Goal: Check status: Check status

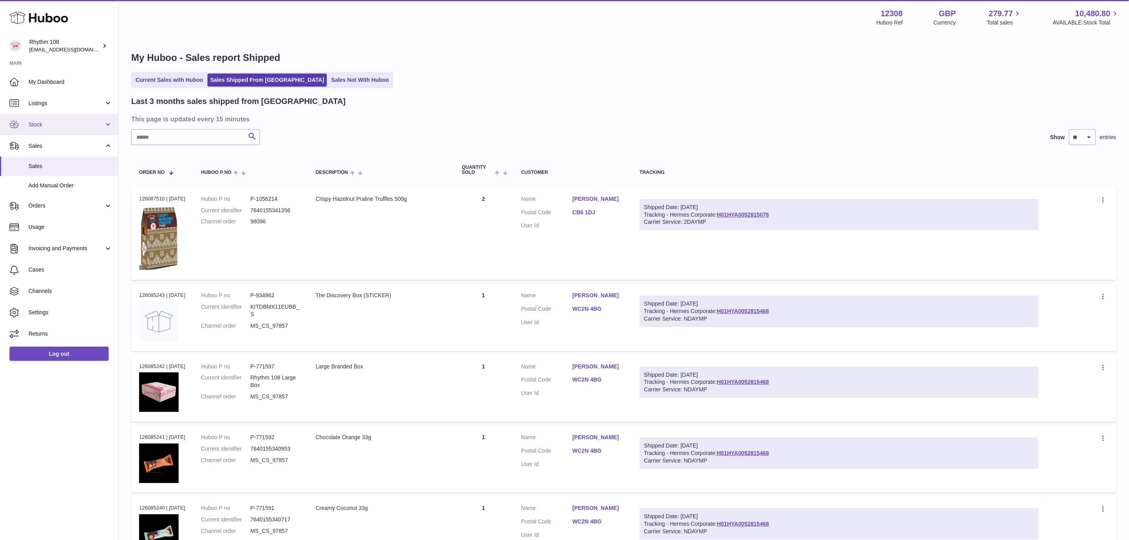
click at [36, 119] on link "Stock" at bounding box center [59, 124] width 118 height 21
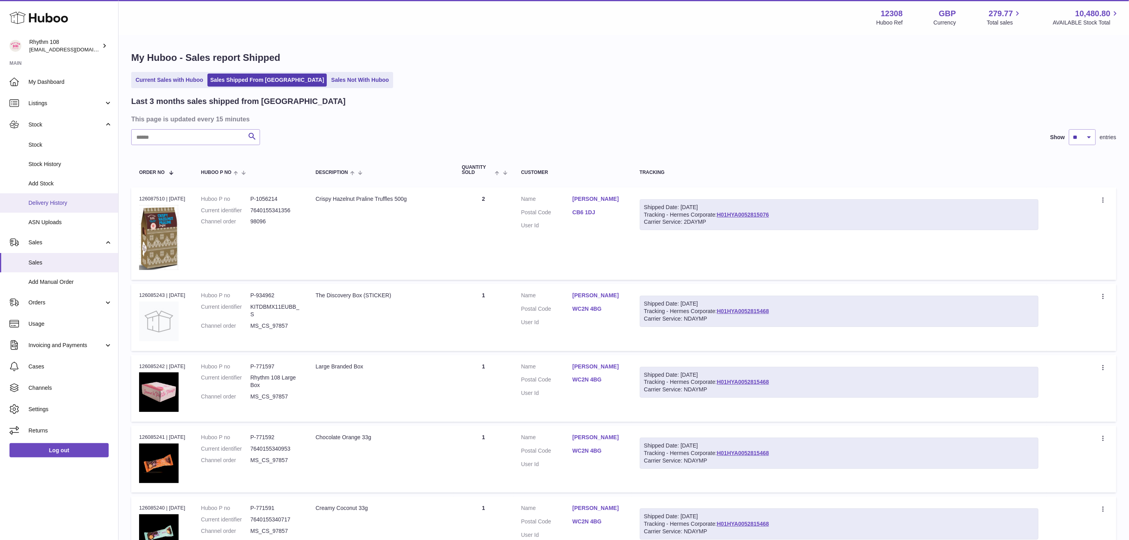
click at [37, 207] on link "Delivery History" at bounding box center [59, 202] width 118 height 19
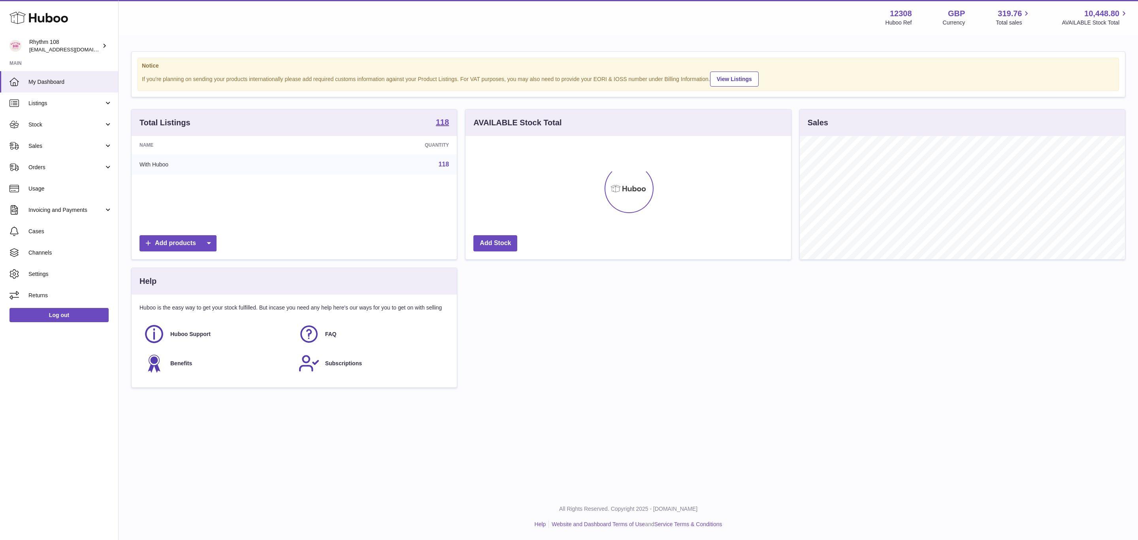
scroll to position [123, 325]
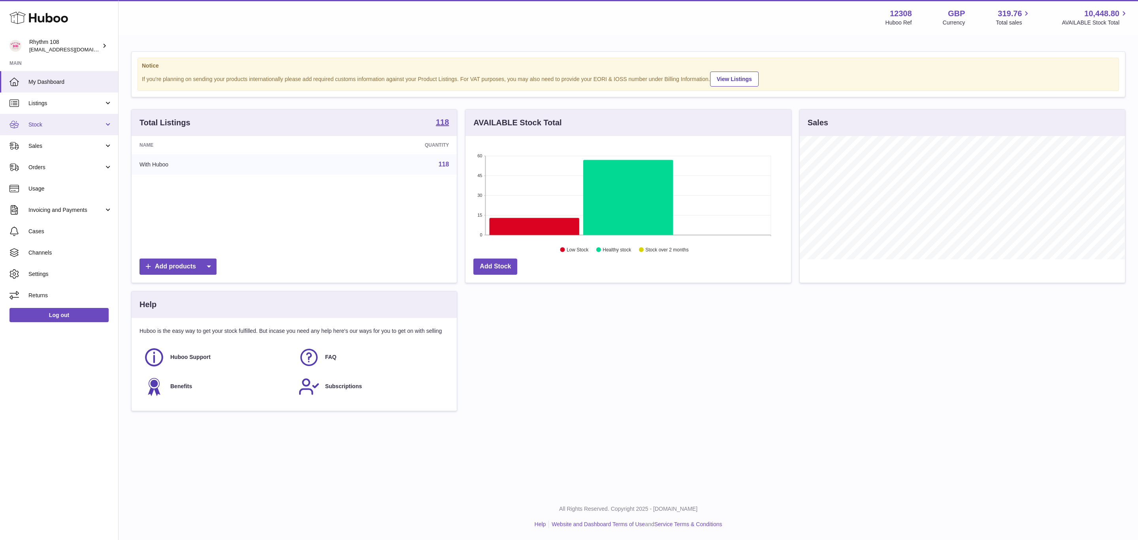
click at [48, 127] on span "Stock" at bounding box center [65, 125] width 75 height 8
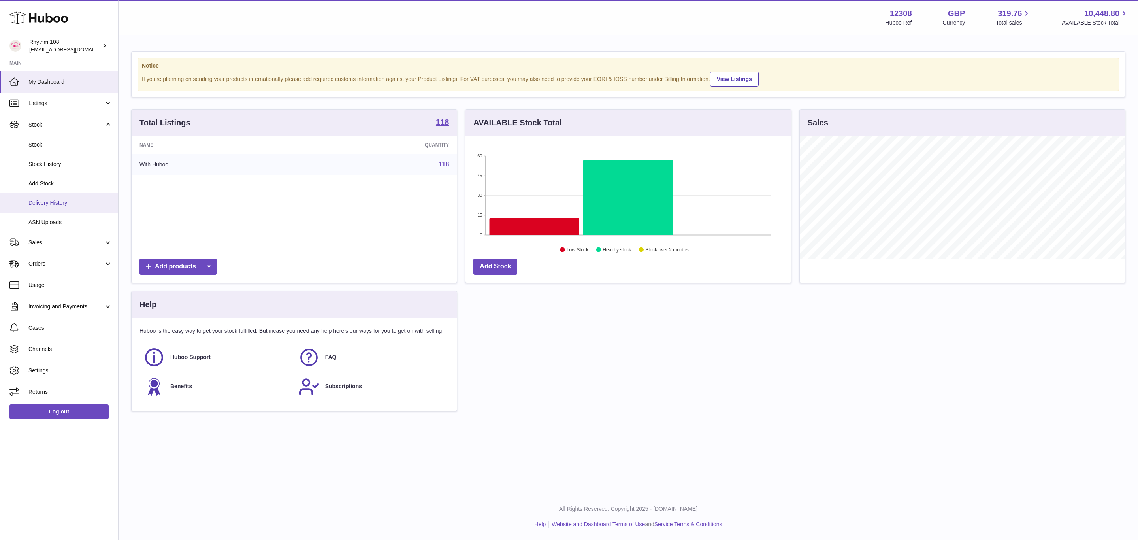
click at [50, 200] on span "Delivery History" at bounding box center [70, 203] width 84 height 8
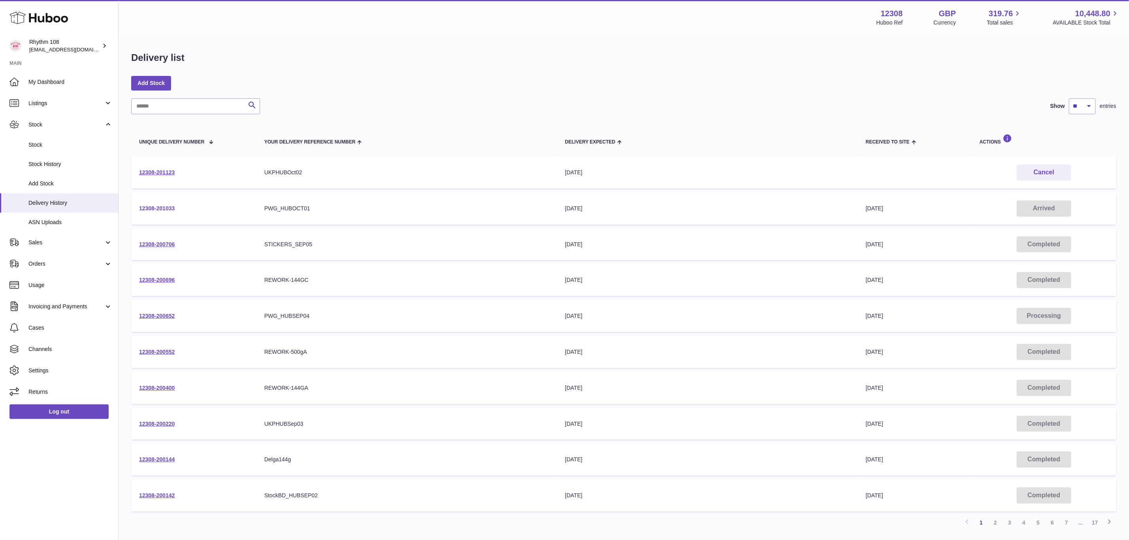
click at [164, 206] on link "12308-201033" at bounding box center [157, 208] width 36 height 6
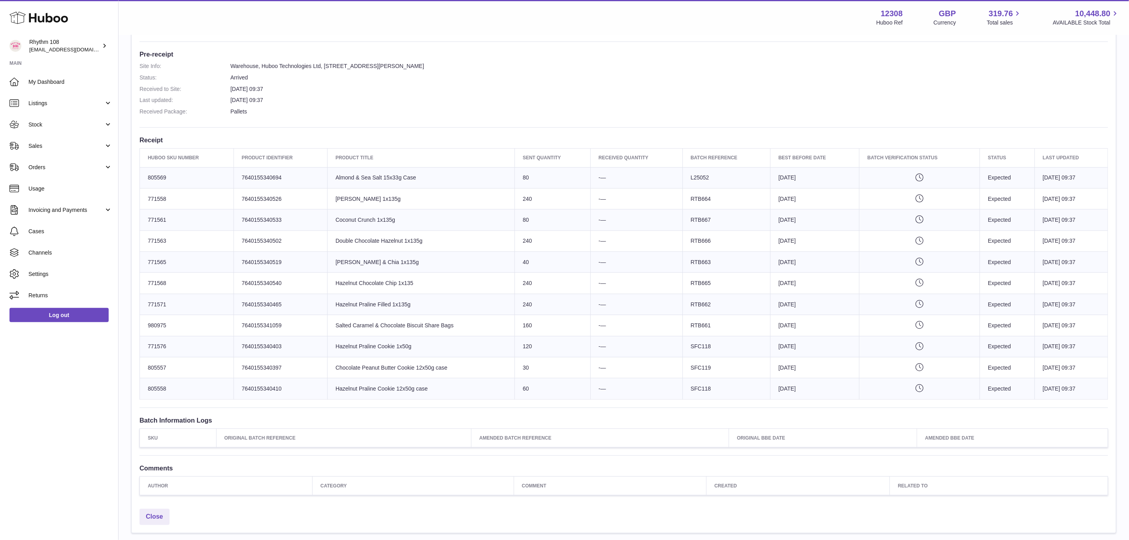
scroll to position [178, 0]
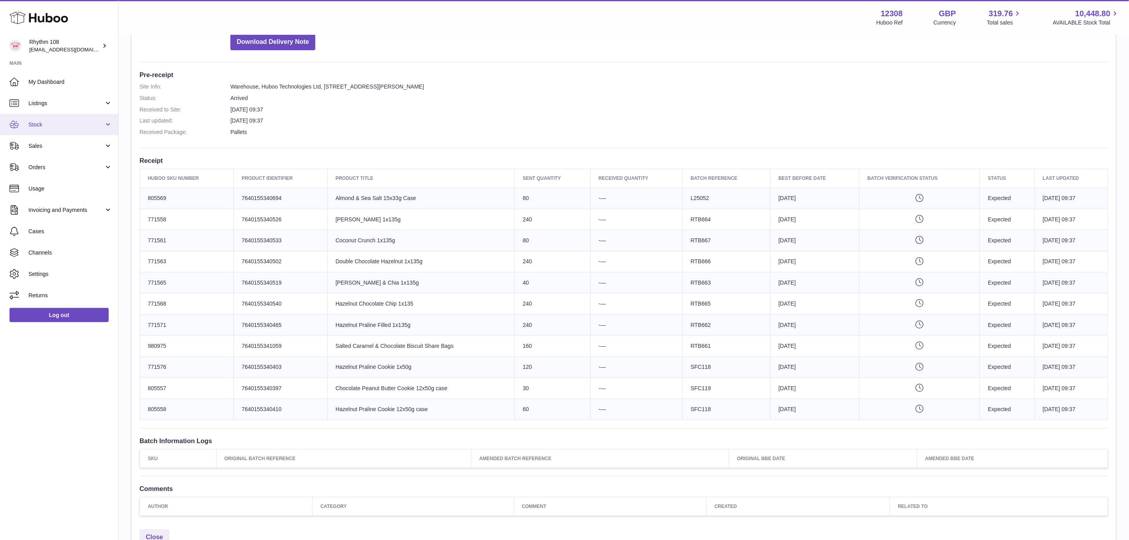
click at [51, 125] on span "Stock" at bounding box center [65, 125] width 75 height 8
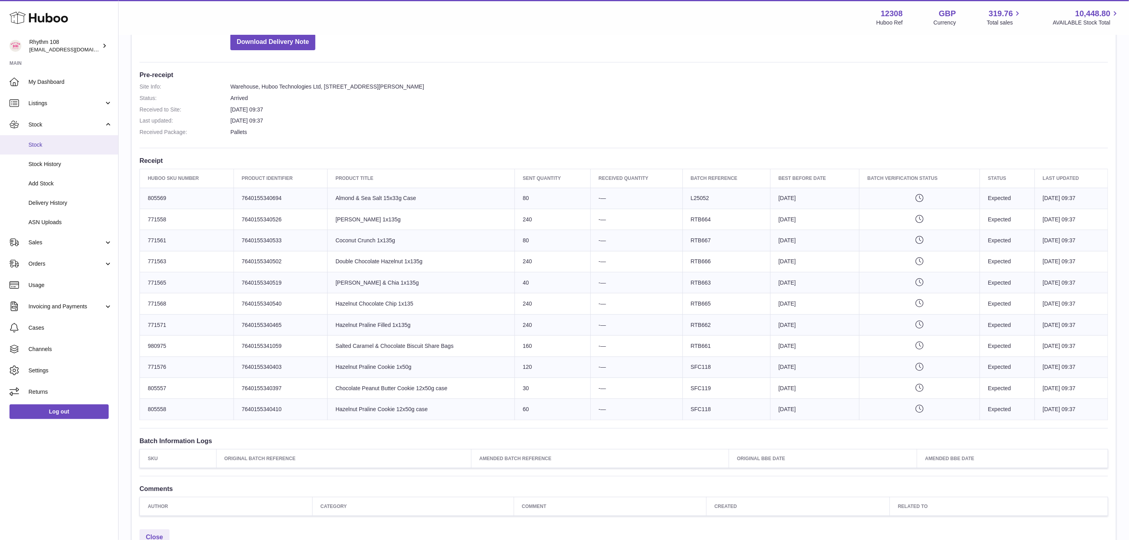
click at [45, 143] on span "Stock" at bounding box center [70, 145] width 84 height 8
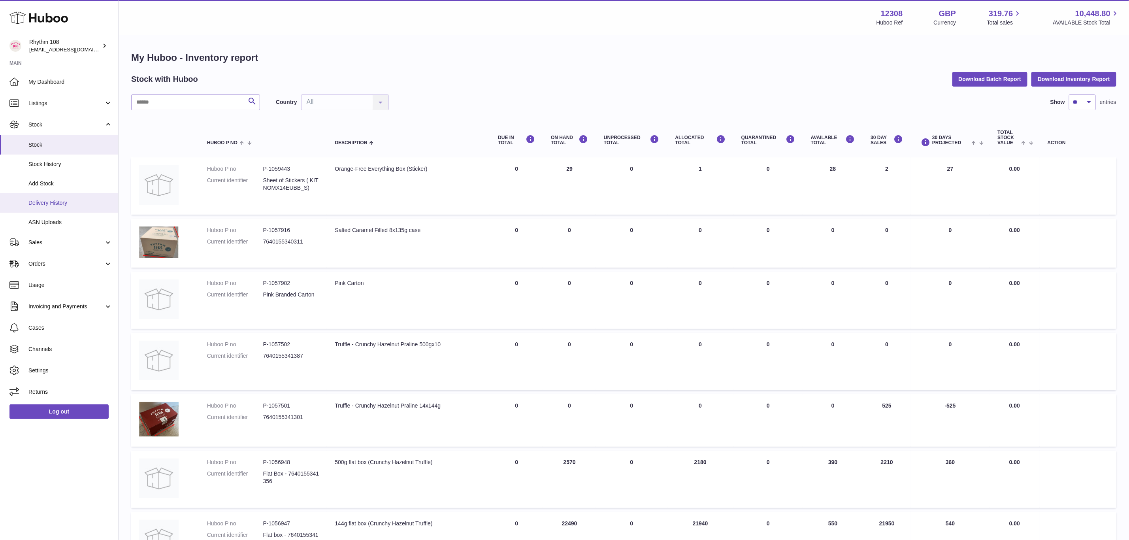
click at [43, 206] on span "Delivery History" at bounding box center [70, 203] width 84 height 8
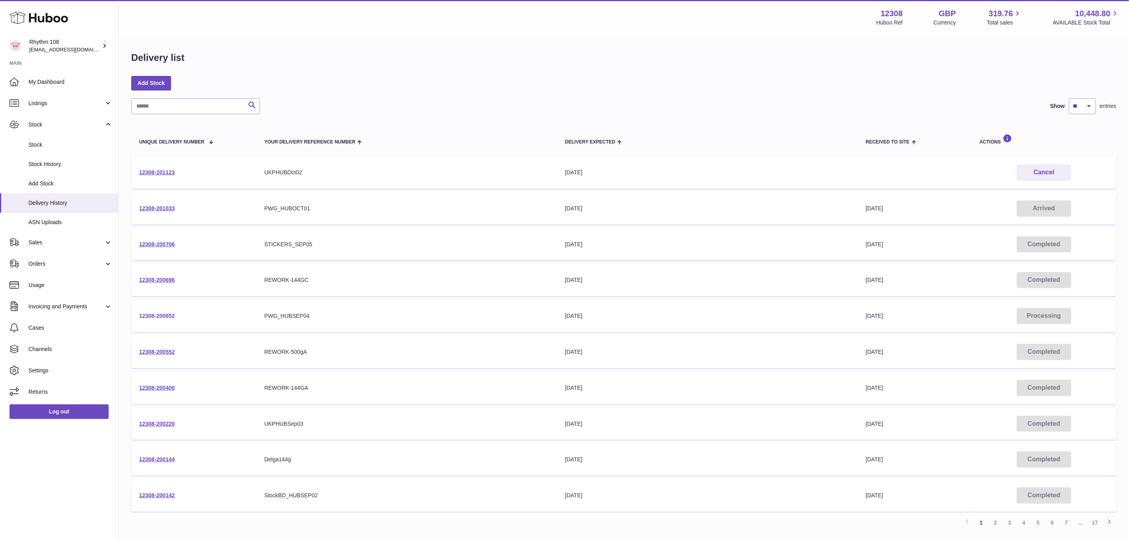
click at [160, 313] on link "12308-200652" at bounding box center [157, 316] width 36 height 6
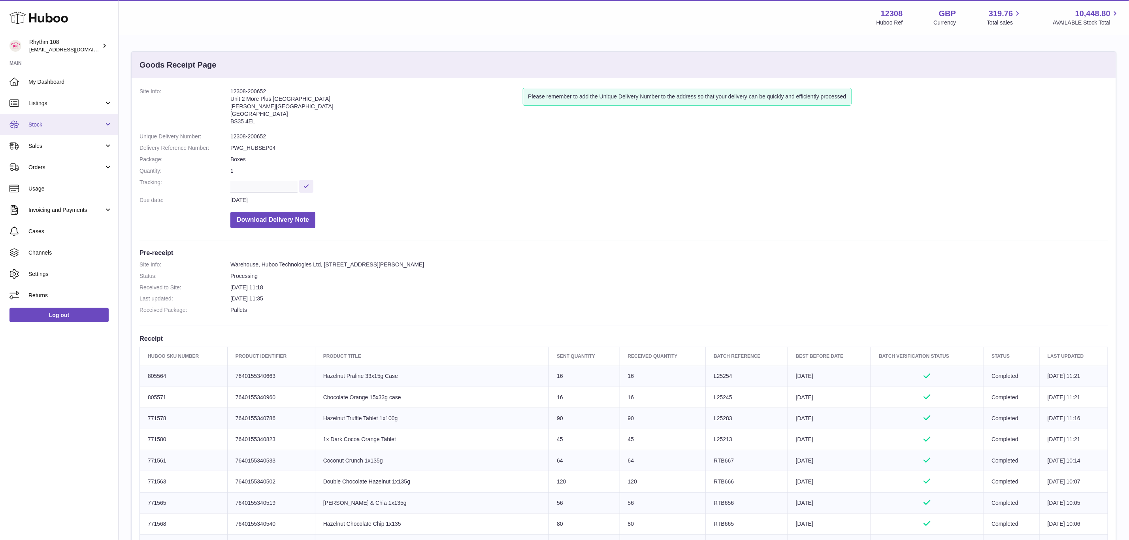
click at [26, 122] on link "Stock" at bounding box center [59, 124] width 118 height 21
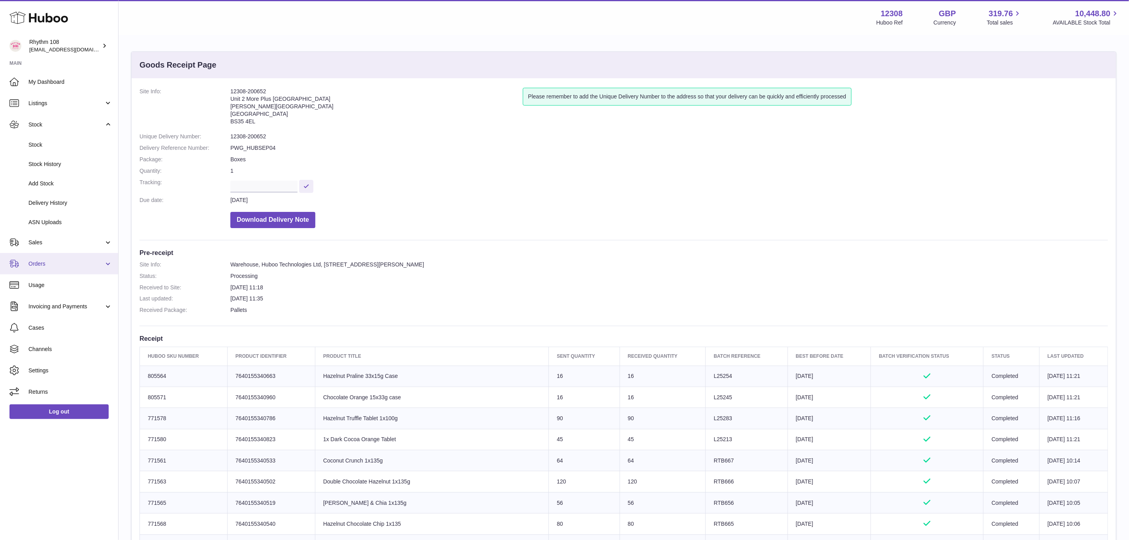
click at [31, 264] on span "Orders" at bounding box center [65, 264] width 75 height 8
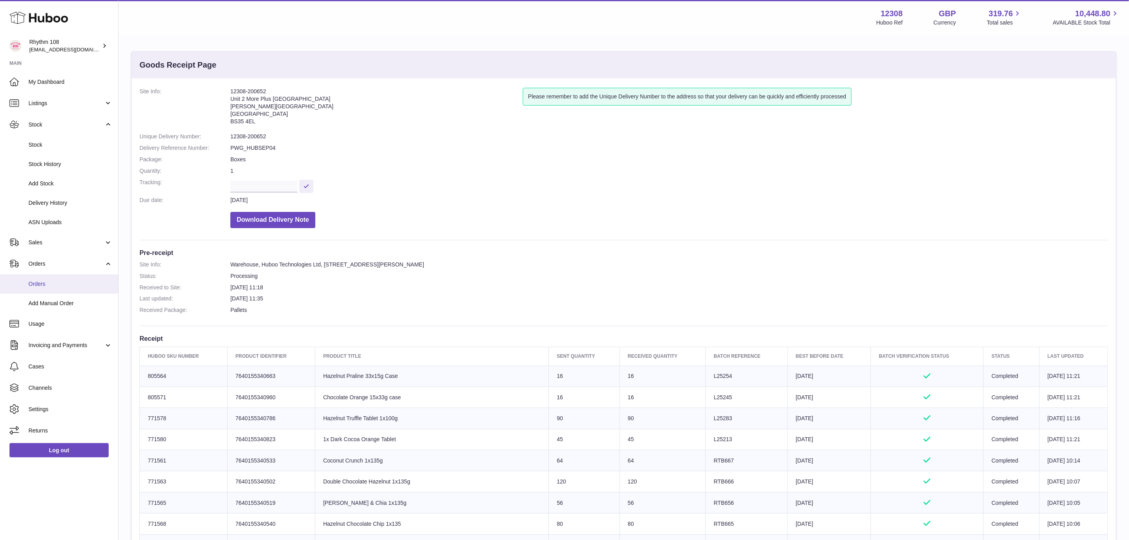
click at [36, 286] on span "Orders" at bounding box center [70, 284] width 84 height 8
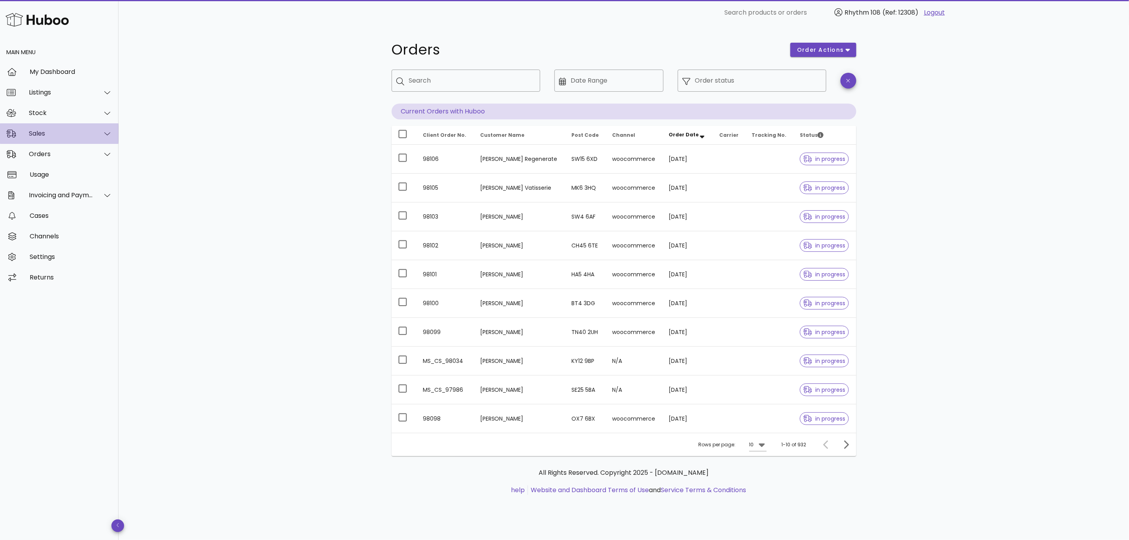
click at [52, 127] on div "Sales" at bounding box center [59, 133] width 119 height 21
click at [44, 153] on div "Sales" at bounding box center [70, 153] width 84 height 8
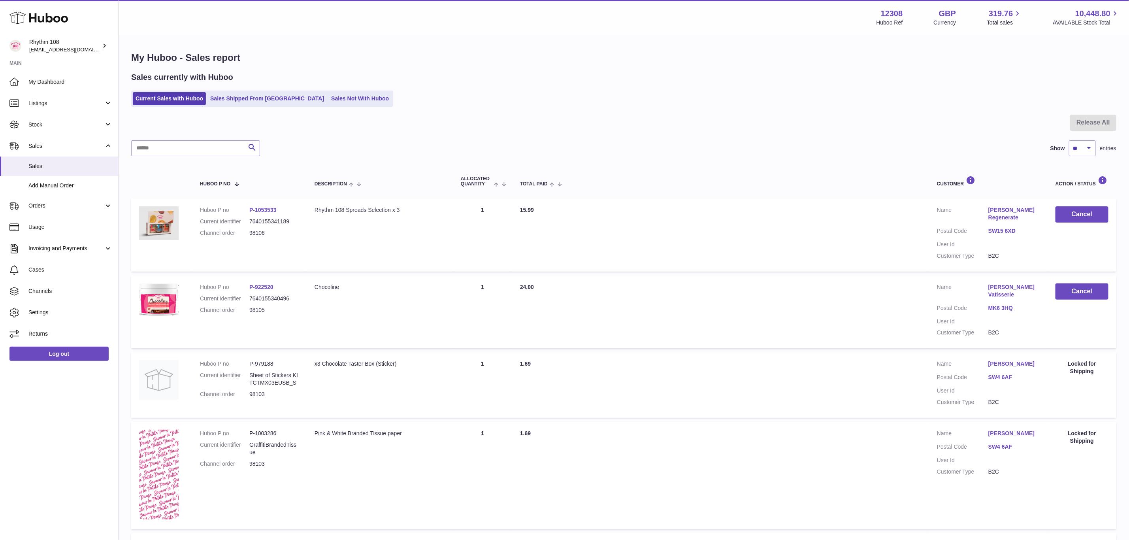
click at [238, 108] on div "My Huboo - Sales report Sales currently with Huboo Current Sales with Huboo Sal…" at bounding box center [624, 542] width 1011 height 1013
click at [238, 105] on ul "Current Sales with Huboo Sales Shipped From Huboo Sales Not With Huboo" at bounding box center [262, 99] width 262 height 16
click at [236, 101] on link "Sales Shipped From [GEOGRAPHIC_DATA]" at bounding box center [267, 98] width 119 height 13
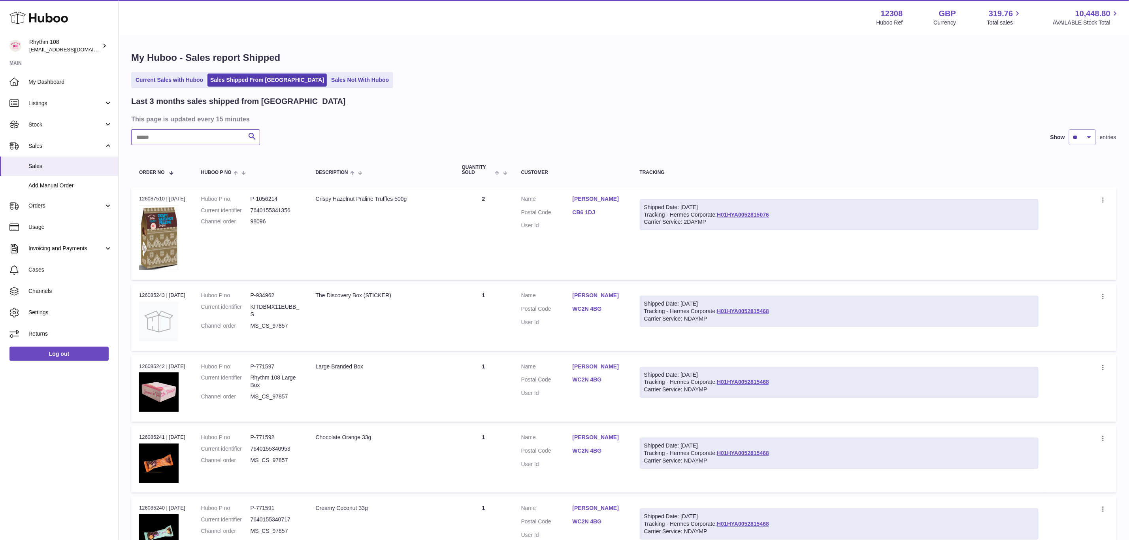
click at [215, 132] on input "text" at bounding box center [195, 137] width 129 height 16
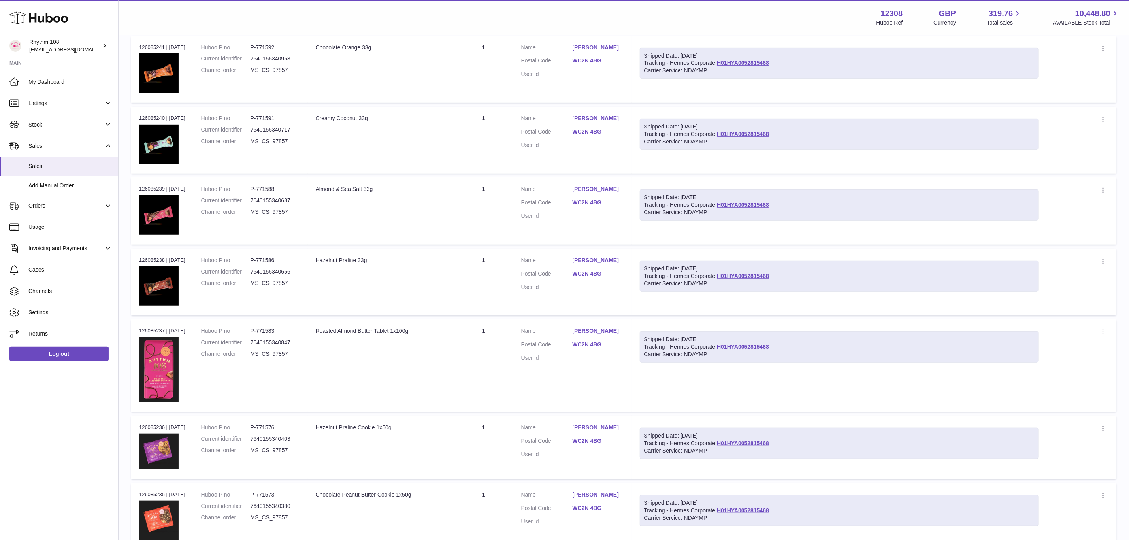
scroll to position [481, 0]
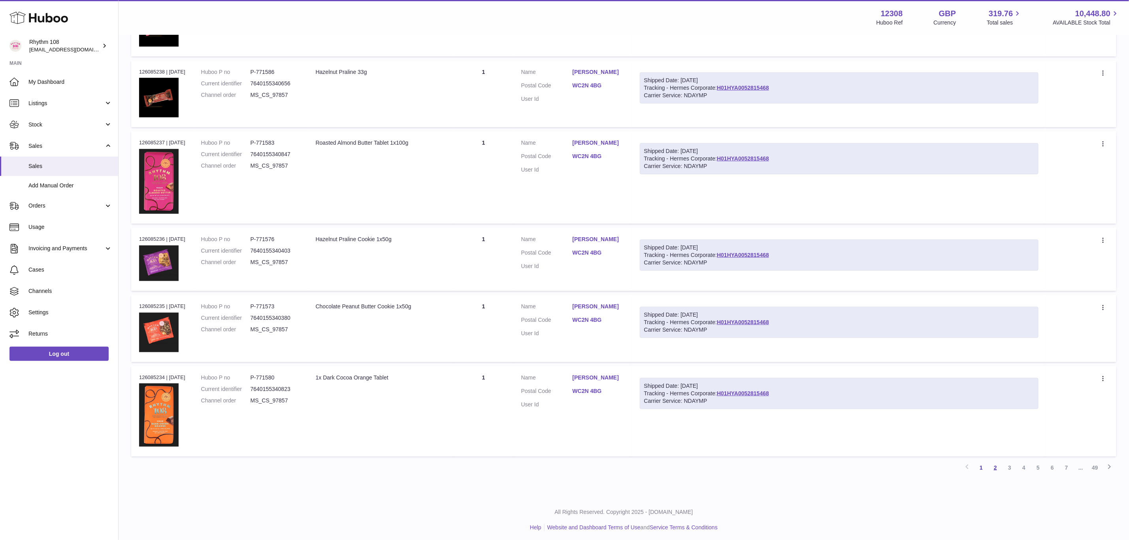
click at [1002, 462] on link "2" at bounding box center [996, 467] width 14 height 14
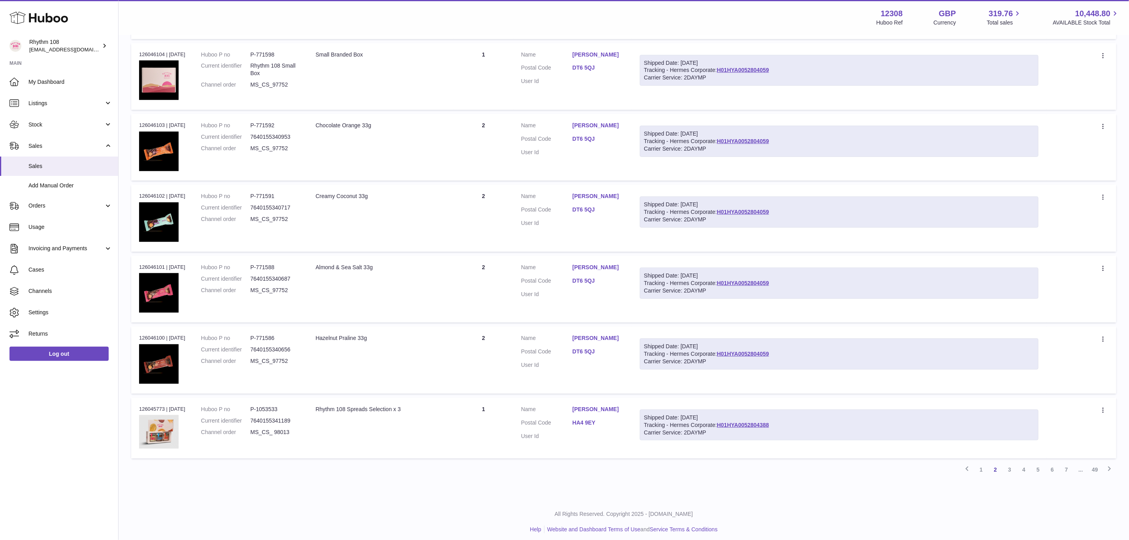
scroll to position [455, 0]
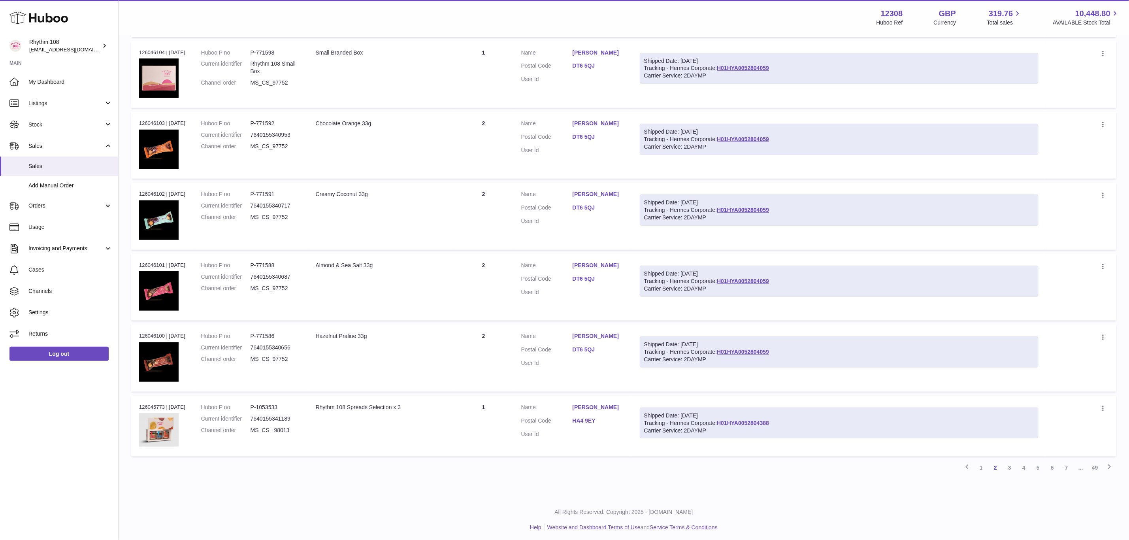
click at [753, 420] on link "H01HYA0052804388" at bounding box center [743, 423] width 52 height 6
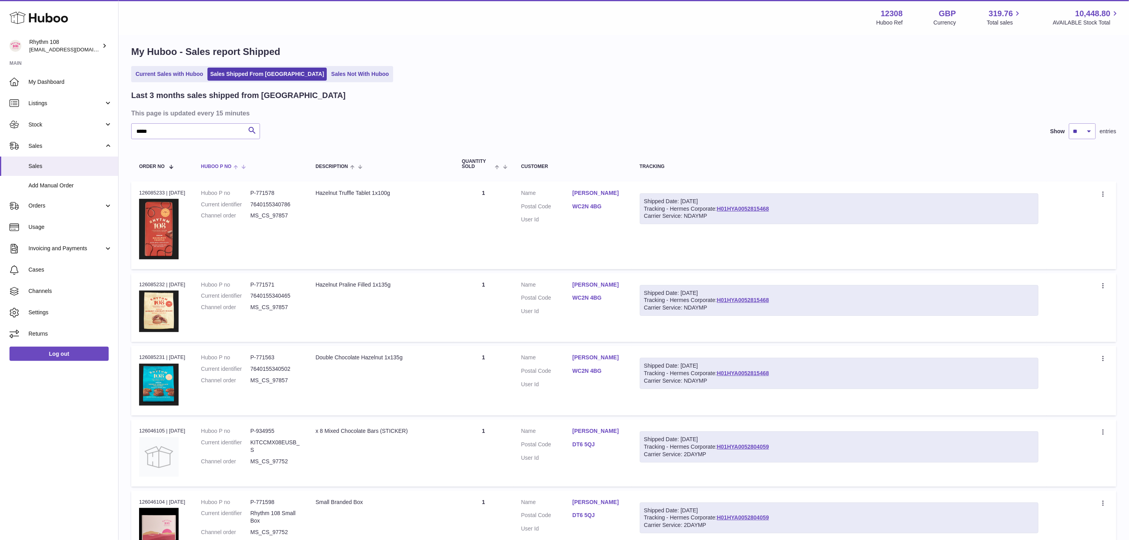
scroll to position [0, 0]
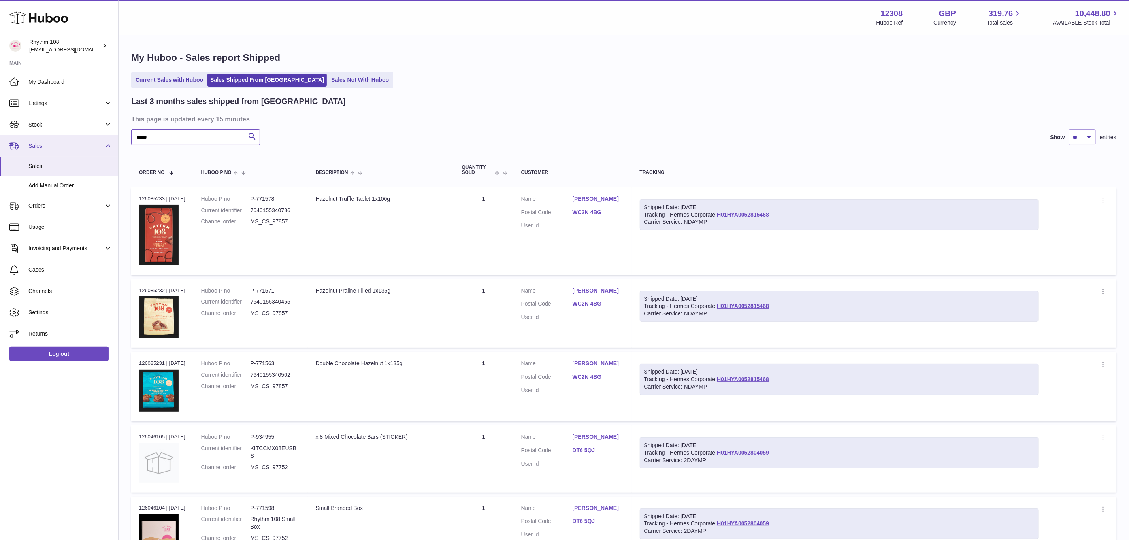
drag, startPoint x: 169, startPoint y: 140, endPoint x: 106, endPoint y: 136, distance: 63.4
click at [106, 136] on div "Huboo Rhythm 108 [EMAIL_ADDRESS][DOMAIN_NAME] Main My Dashboard Listings Not wi…" at bounding box center [564, 499] width 1129 height 998
paste input "text"
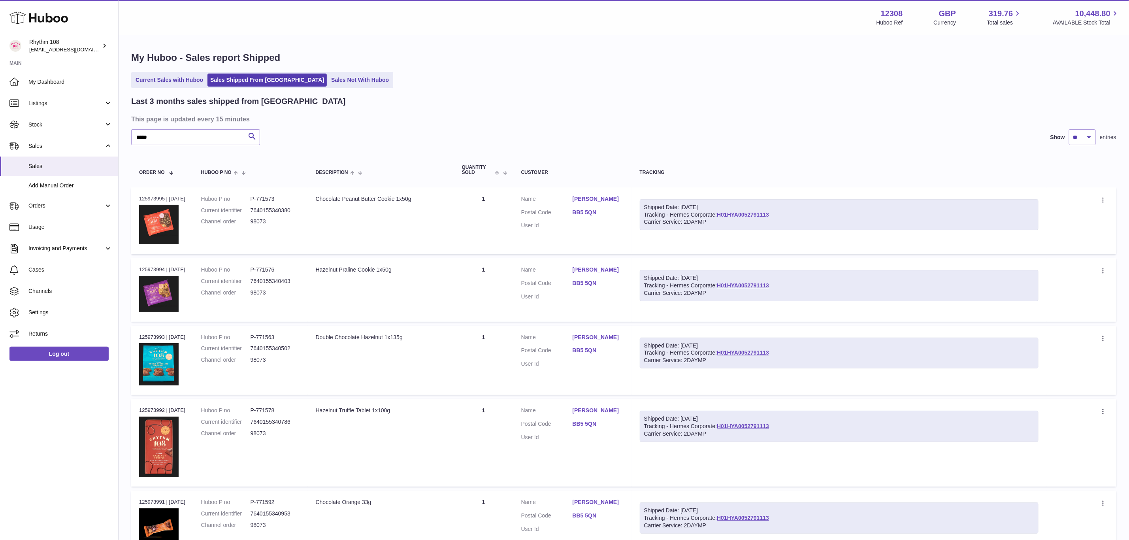
click at [760, 211] on link "H01HYA0052791113" at bounding box center [743, 214] width 52 height 6
drag, startPoint x: 183, startPoint y: 141, endPoint x: 74, endPoint y: 138, distance: 108.7
click at [74, 138] on div "Huboo Rhythm 108 [EMAIL_ADDRESS][DOMAIN_NAME] Main My Dashboard Listings Not wi…" at bounding box center [564, 524] width 1129 height 1049
drag, startPoint x: 792, startPoint y: 210, endPoint x: 719, endPoint y: 211, distance: 73.1
click at [719, 211] on div "Shipped Date: [DATE] Tracking - Hermes Corporate: H01HYA0052791113 Carrier Serv…" at bounding box center [839, 214] width 399 height 31
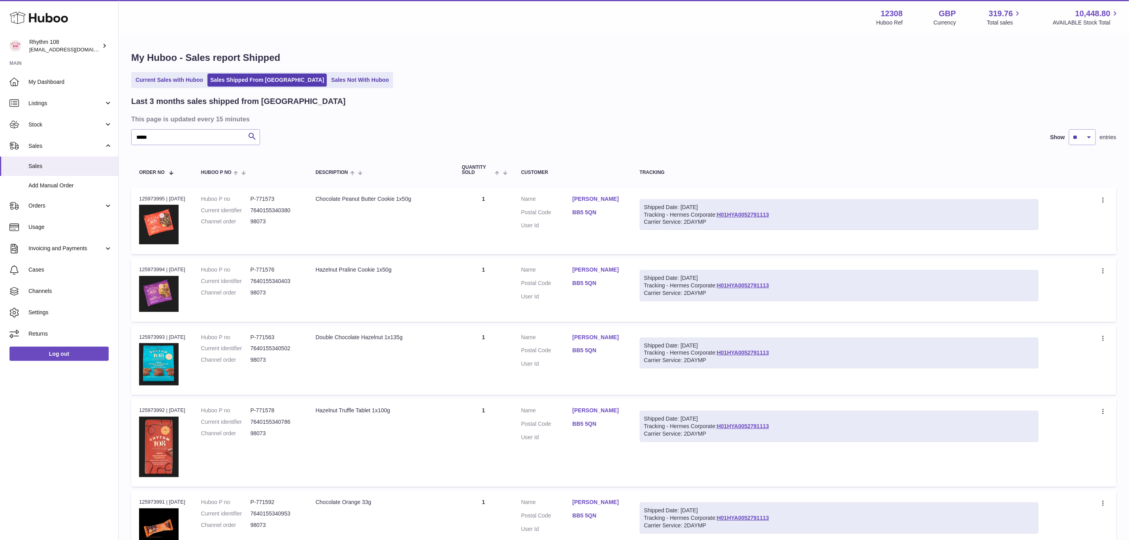
copy link "H01HYA0052791113"
click at [775, 219] on div "Carrier Service: 2DAYMP" at bounding box center [839, 222] width 390 height 8
drag, startPoint x: 756, startPoint y: 211, endPoint x: 720, endPoint y: 213, distance: 36.0
click at [720, 213] on div "Shipped Date: [DATE] Tracking - Hermes Corporate: H01HYA0052791113 Carrier Serv…" at bounding box center [839, 214] width 399 height 31
copy link "H01HYA0052791113"
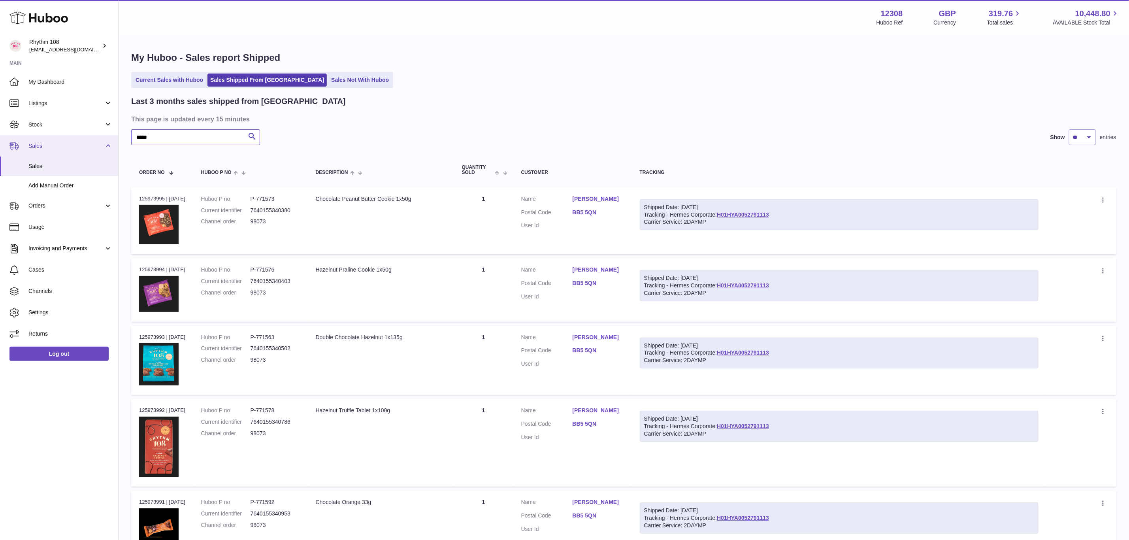
drag, startPoint x: 189, startPoint y: 139, endPoint x: 91, endPoint y: 141, distance: 97.7
click at [91, 141] on div "Huboo Rhythm 108 [EMAIL_ADDRESS][DOMAIN_NAME] Main My Dashboard Listings Not wi…" at bounding box center [564, 524] width 1129 height 1049
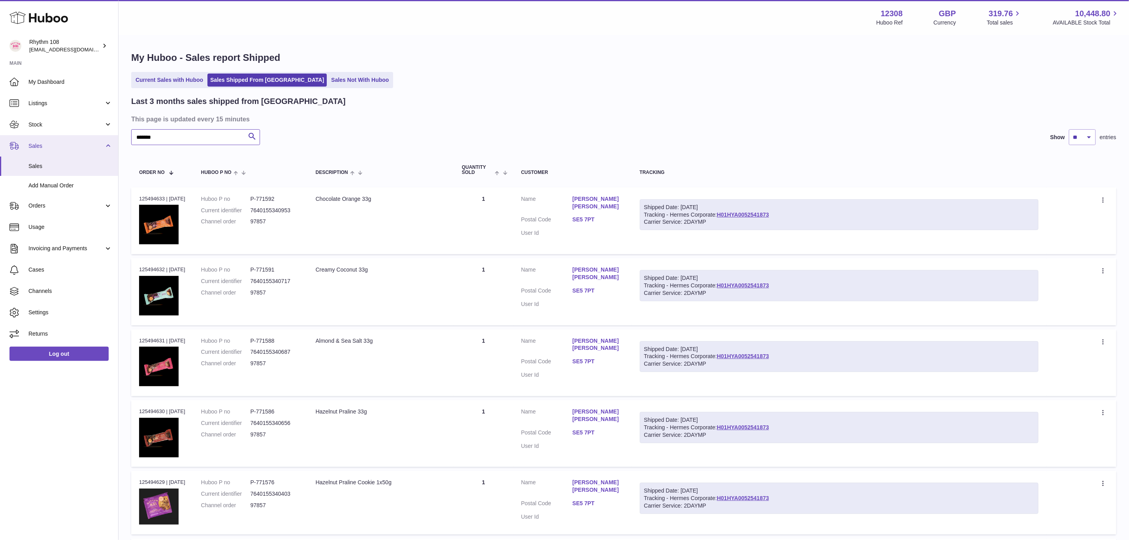
drag, startPoint x: 155, startPoint y: 137, endPoint x: 111, endPoint y: 137, distance: 43.9
click at [111, 137] on div "Huboo Rhythm 108 [EMAIL_ADDRESS][DOMAIN_NAME] Main My Dashboard Listings Not wi…" at bounding box center [564, 523] width 1129 height 1047
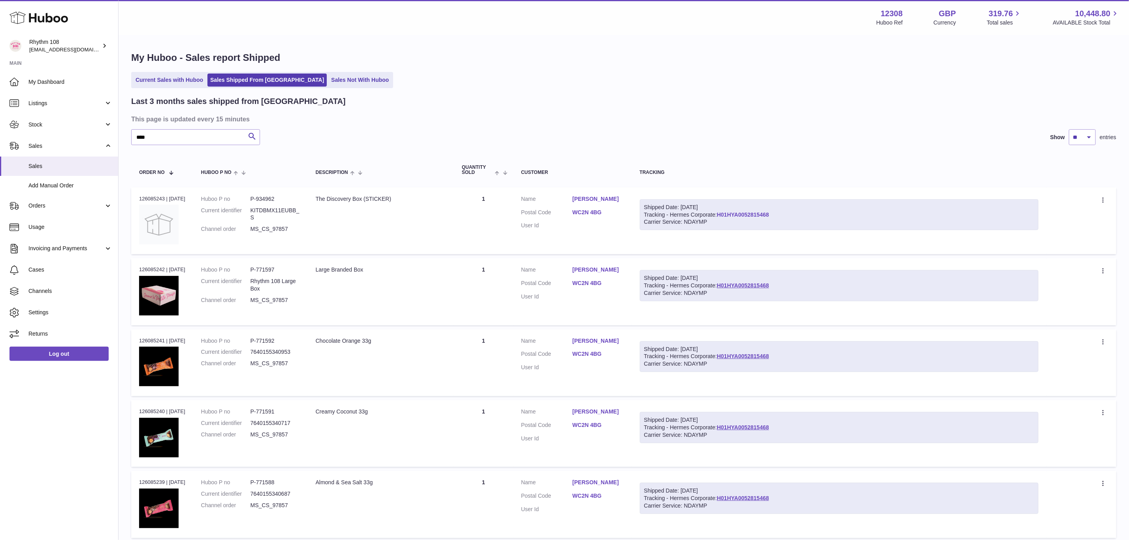
click at [758, 212] on link "H01HYA0052815468" at bounding box center [743, 214] width 52 height 6
drag, startPoint x: 185, startPoint y: 138, endPoint x: 68, endPoint y: 133, distance: 117.9
click at [68, 133] on div "Huboo Rhythm 108 [EMAIL_ADDRESS][DOMAIN_NAME] Main My Dashboard Listings Not wi…" at bounding box center [564, 512] width 1129 height 1025
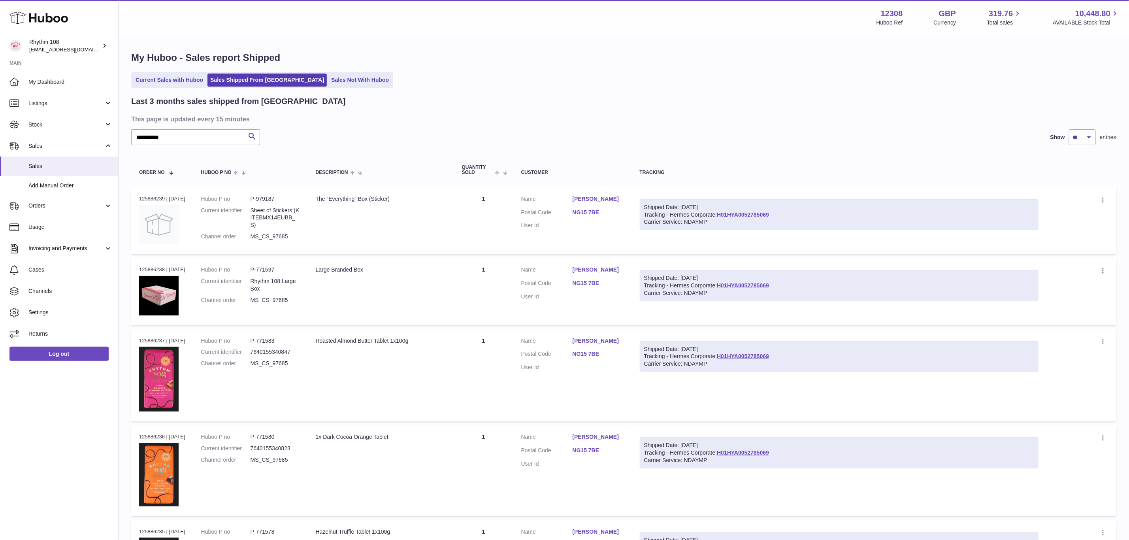
click at [747, 216] on link "H01HYA0052785069" at bounding box center [743, 214] width 52 height 6
drag, startPoint x: 193, startPoint y: 140, endPoint x: 74, endPoint y: 144, distance: 119.8
click at [74, 144] on div "**********" at bounding box center [564, 522] width 1129 height 1045
paste input "text"
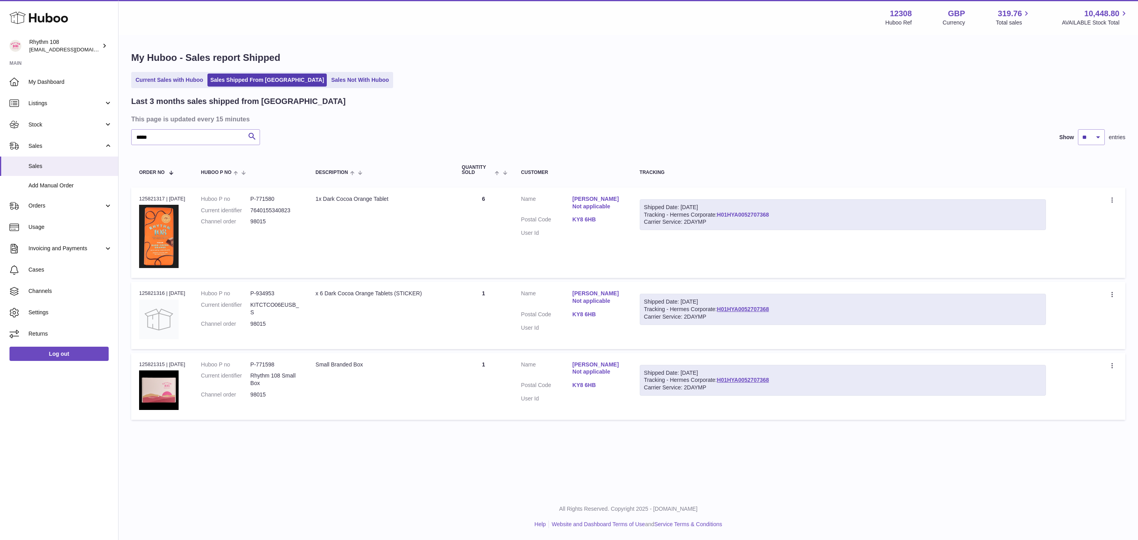
click at [755, 212] on link "H01HYA0052707368" at bounding box center [743, 214] width 52 height 6
click at [751, 212] on link "H01HYA0052707368" at bounding box center [743, 214] width 52 height 6
drag, startPoint x: 202, startPoint y: 136, endPoint x: 82, endPoint y: 134, distance: 119.4
click at [92, 134] on div "Huboo Rhythm 108 [EMAIL_ADDRESS][DOMAIN_NAME] Main My Dashboard Listings Not wi…" at bounding box center [569, 270] width 1138 height 540
paste input "text"
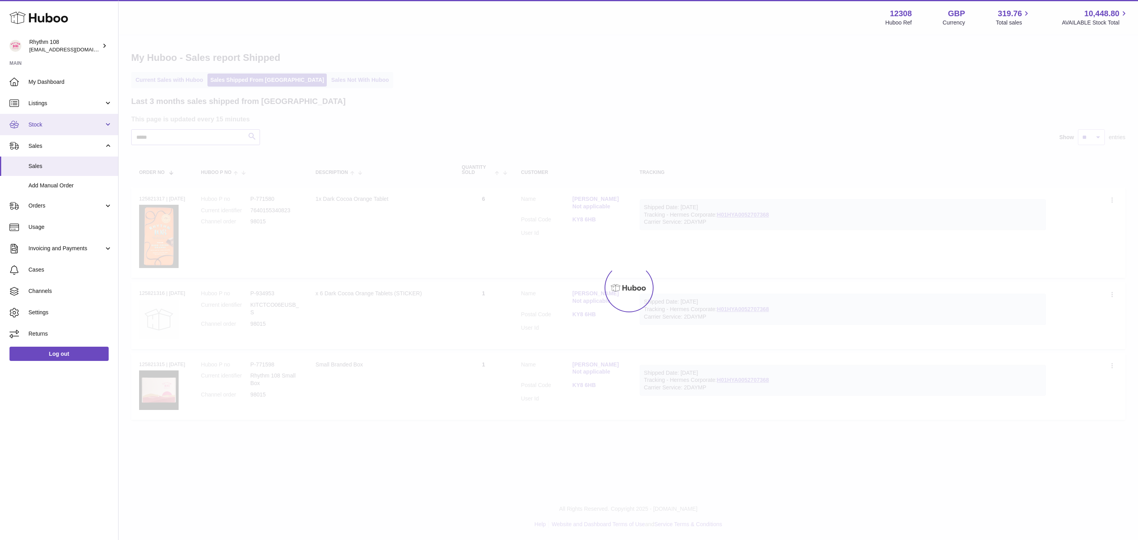
type input "*****"
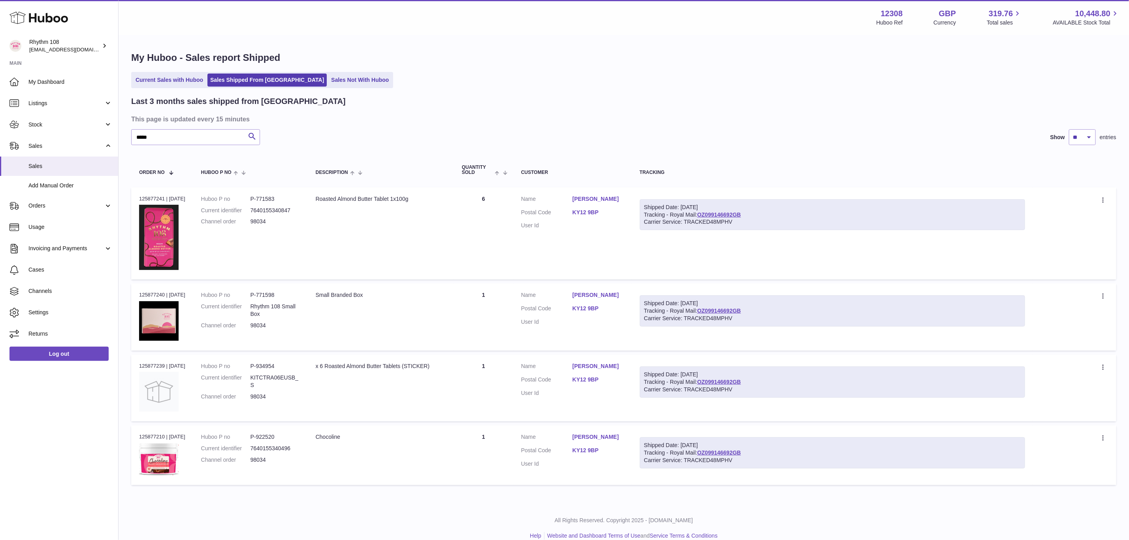
click at [611, 198] on link "[PERSON_NAME]" at bounding box center [598, 199] width 51 height 8
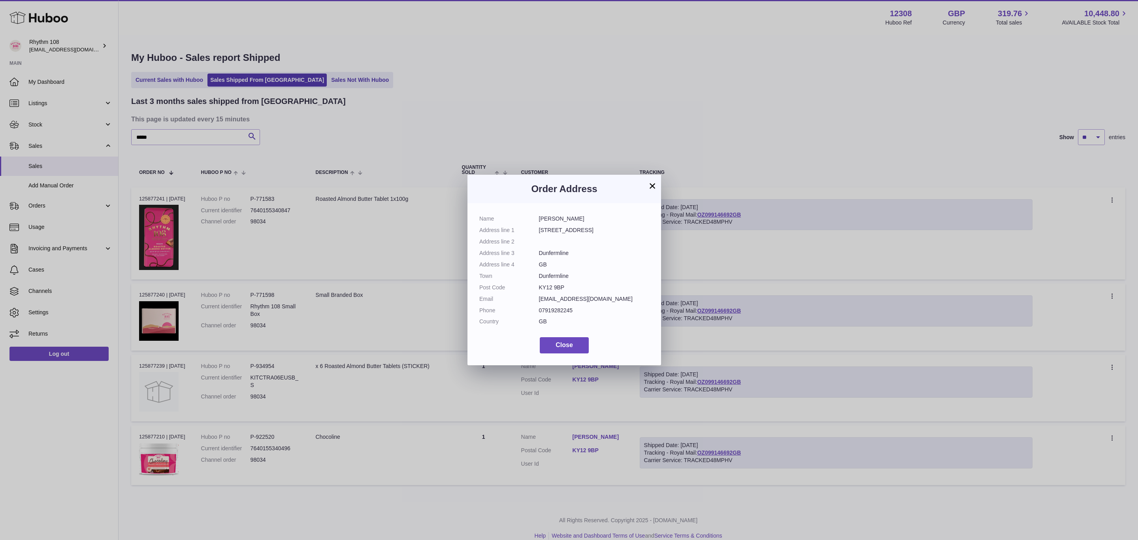
drag, startPoint x: 605, startPoint y: 299, endPoint x: 568, endPoint y: 299, distance: 36.8
click at [575, 299] on dd "[EMAIL_ADDRESS][DOMAIN_NAME]" at bounding box center [594, 299] width 111 height 8
drag, startPoint x: 555, startPoint y: 299, endPoint x: 536, endPoint y: 299, distance: 18.6
click at [536, 299] on dl "Name [PERSON_NAME] Address line [STREET_ADDRESS] Address line 2 Address line [G…" at bounding box center [564, 272] width 170 height 114
click at [527, 298] on dt "Email" at bounding box center [509, 299] width 60 height 8
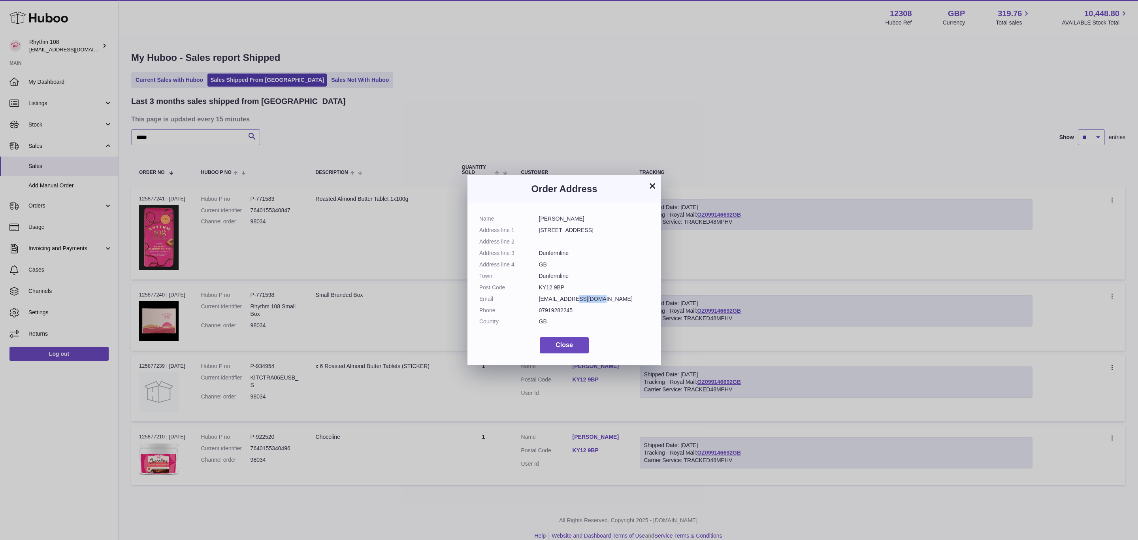
click at [541, 298] on dd "[EMAIL_ADDRESS][DOMAIN_NAME]" at bounding box center [594, 299] width 111 height 8
drag, startPoint x: 597, startPoint y: 301, endPoint x: 536, endPoint y: 301, distance: 60.5
click at [536, 301] on dl "Name [PERSON_NAME] Address line [STREET_ADDRESS] Address line 2 Address line [G…" at bounding box center [564, 272] width 170 height 114
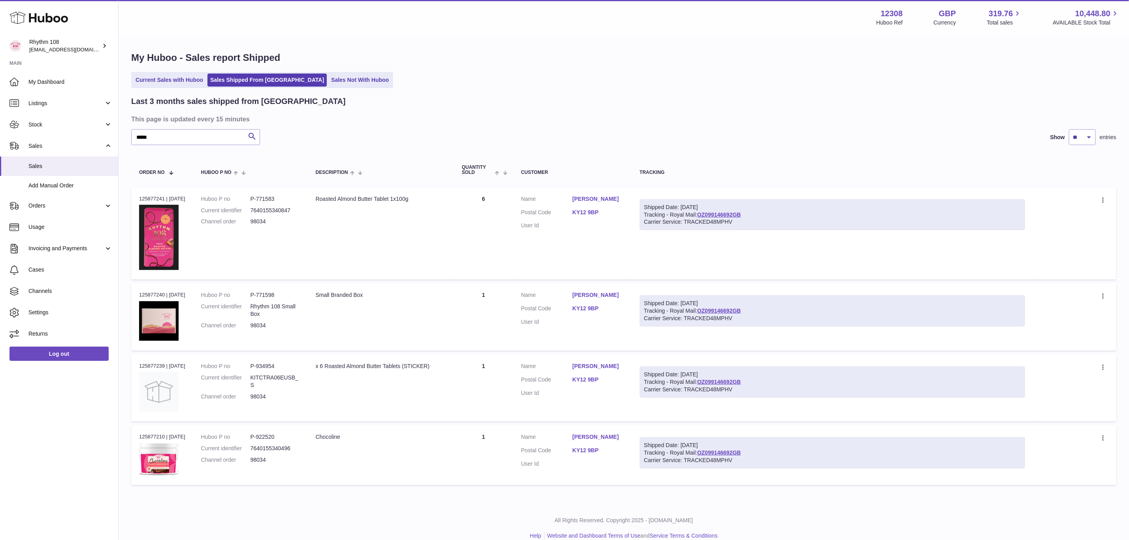
click at [823, 115] on div at bounding box center [564, 270] width 1129 height 540
